Goal: Task Accomplishment & Management: Use online tool/utility

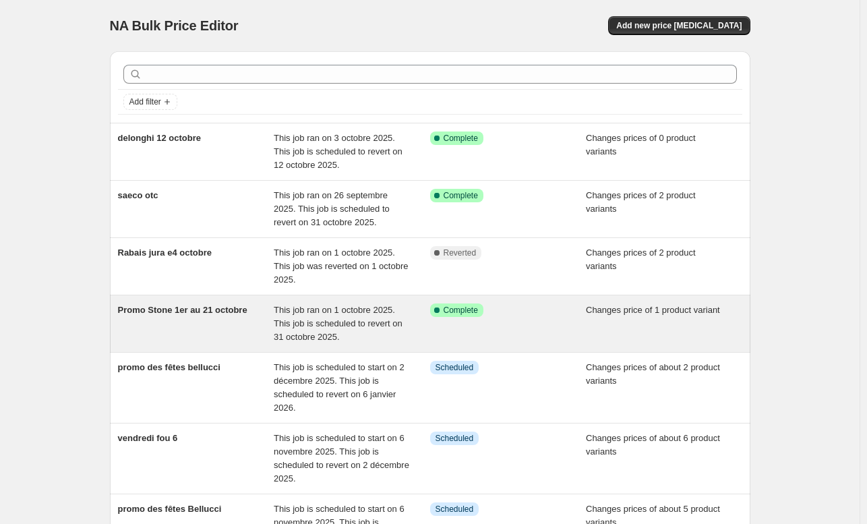
click at [167, 323] on div "Promo Stone 1er au 21 octobre" at bounding box center [196, 323] width 156 height 40
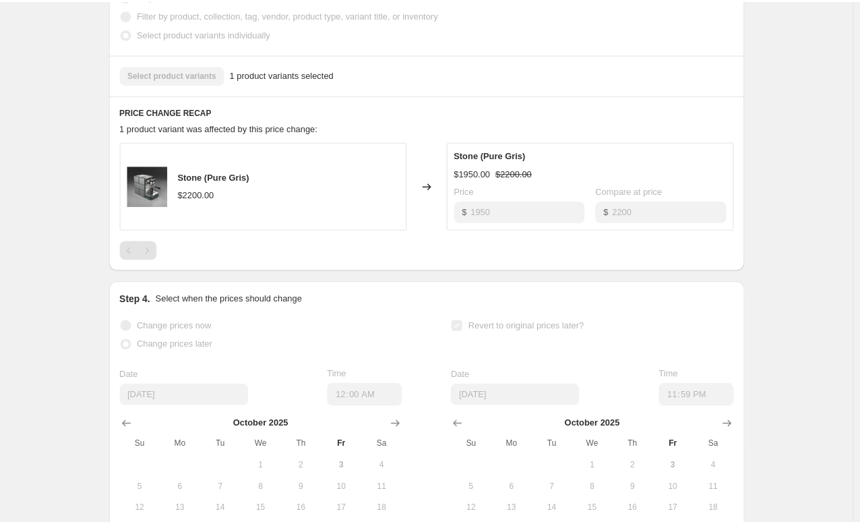
scroll to position [468, 0]
